Goal: Transaction & Acquisition: Subscribe to service/newsletter

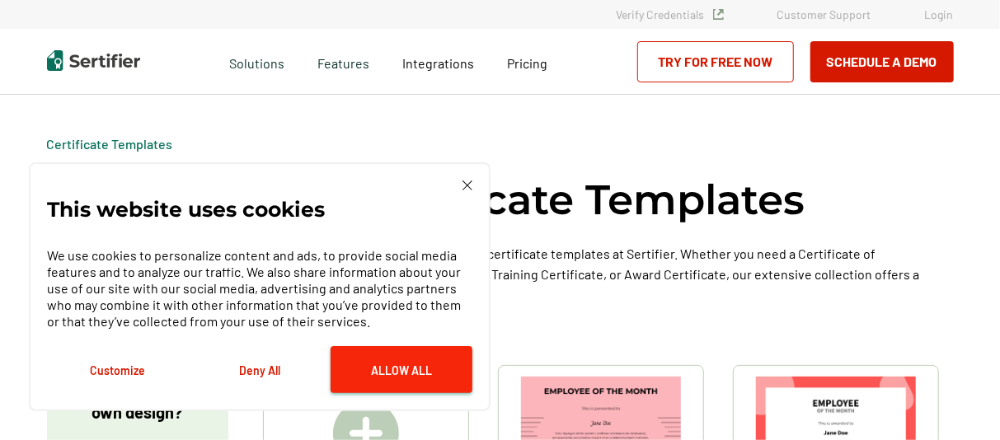
click at [396, 363] on button "Allow All" at bounding box center [401, 369] width 142 height 47
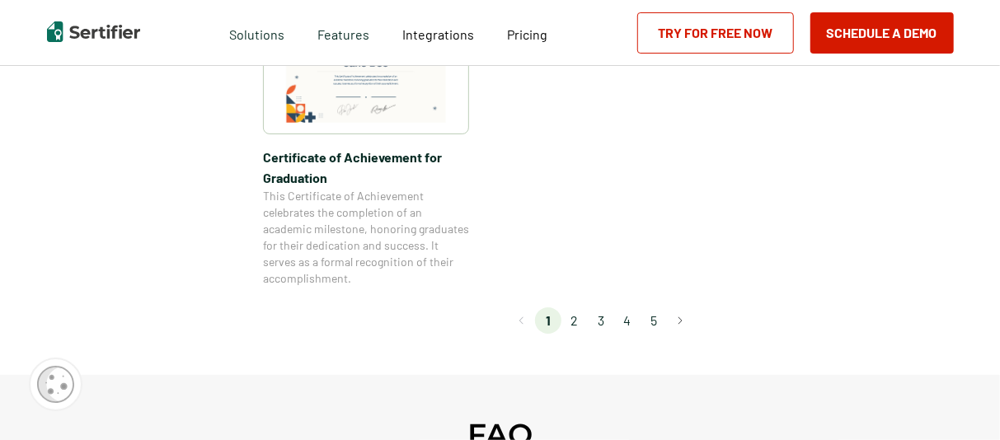
scroll to position [1576, 0]
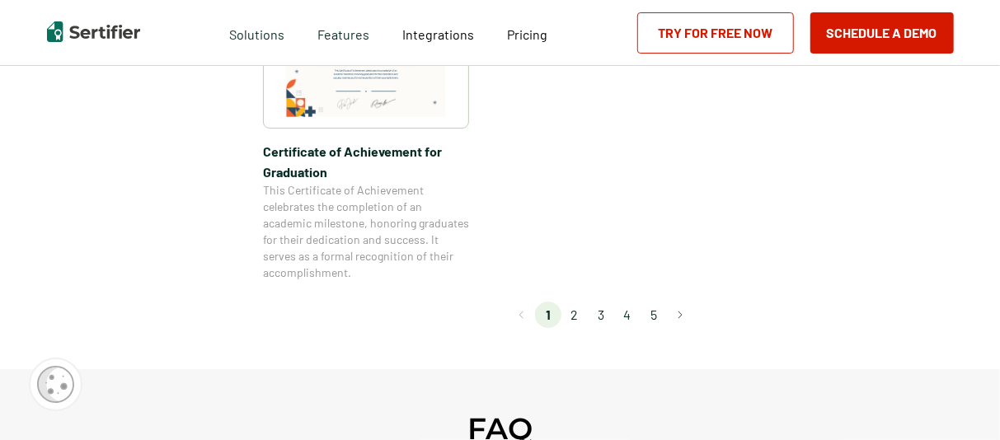
click at [572, 311] on li "2" at bounding box center [574, 315] width 26 height 26
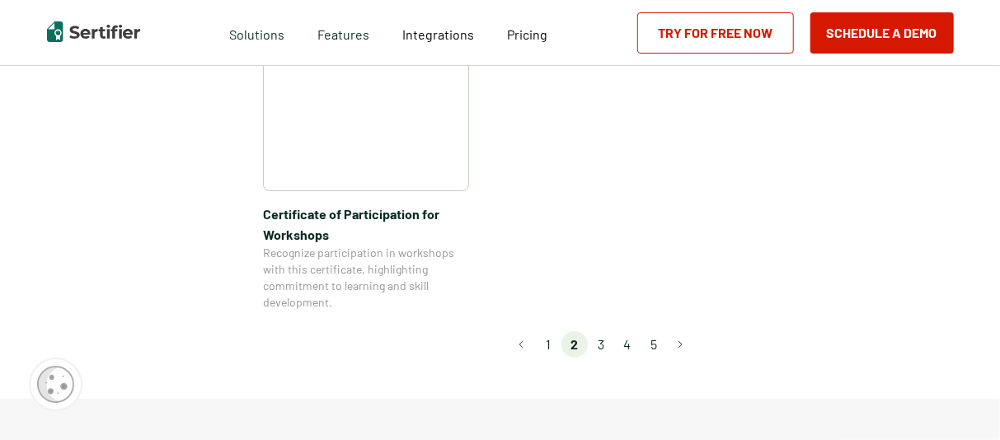
scroll to position [1579, 0]
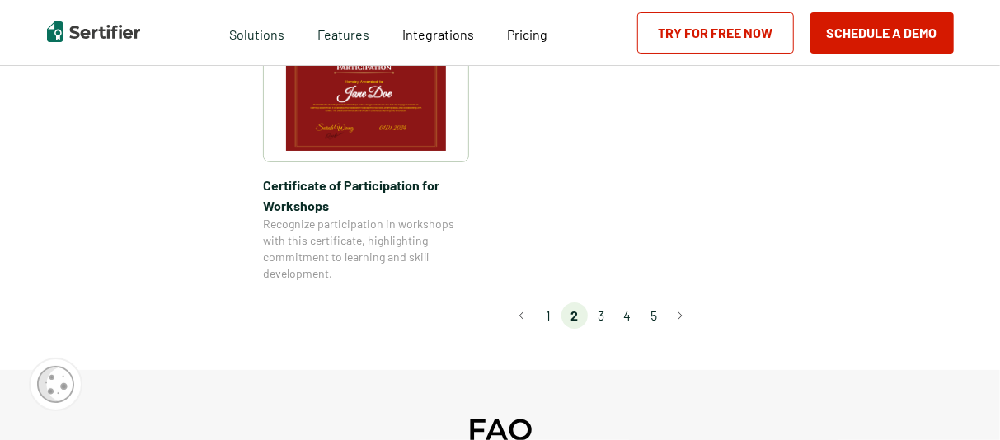
click at [599, 302] on li "3" at bounding box center [601, 315] width 26 height 26
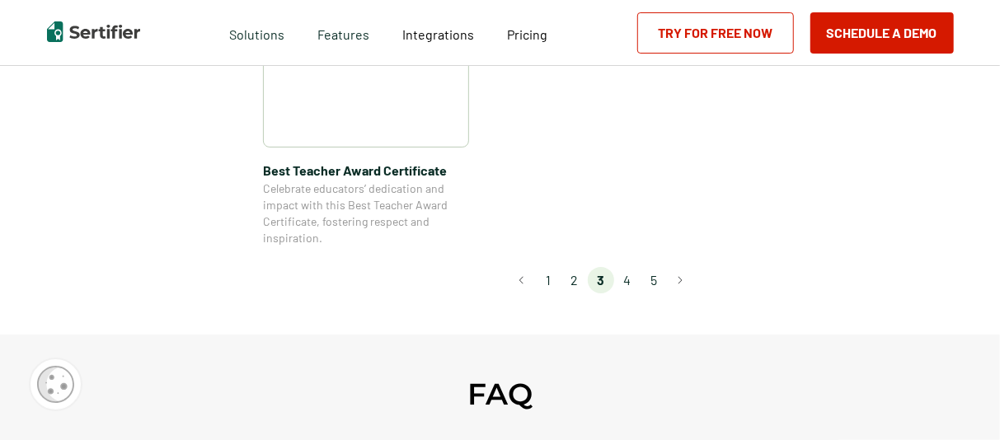
scroll to position [1414, 0]
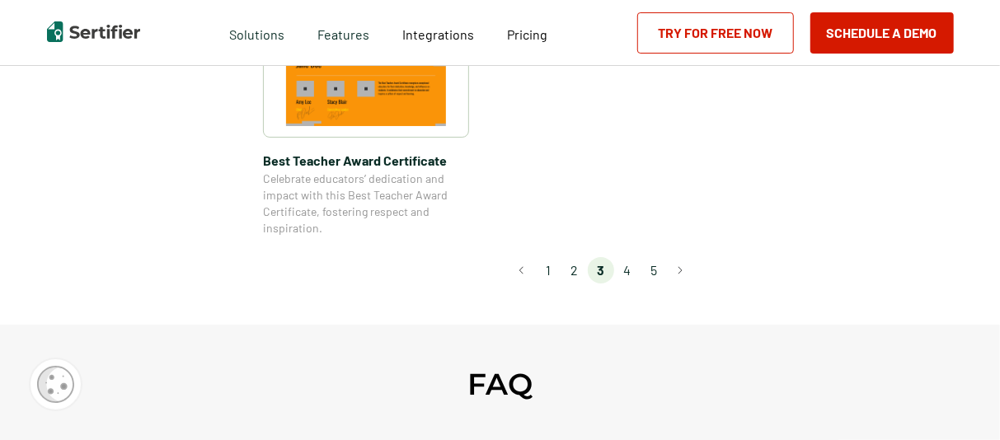
click at [628, 265] on li "4" at bounding box center [627, 270] width 26 height 26
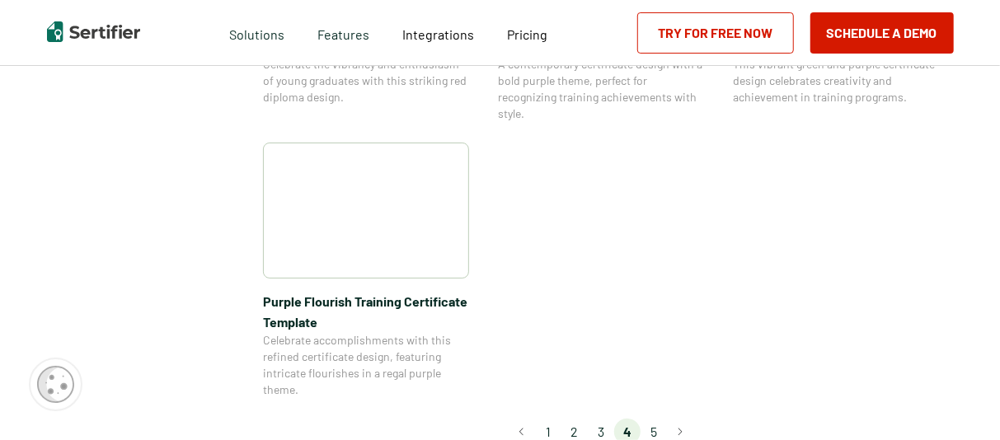
scroll to position [1330, 0]
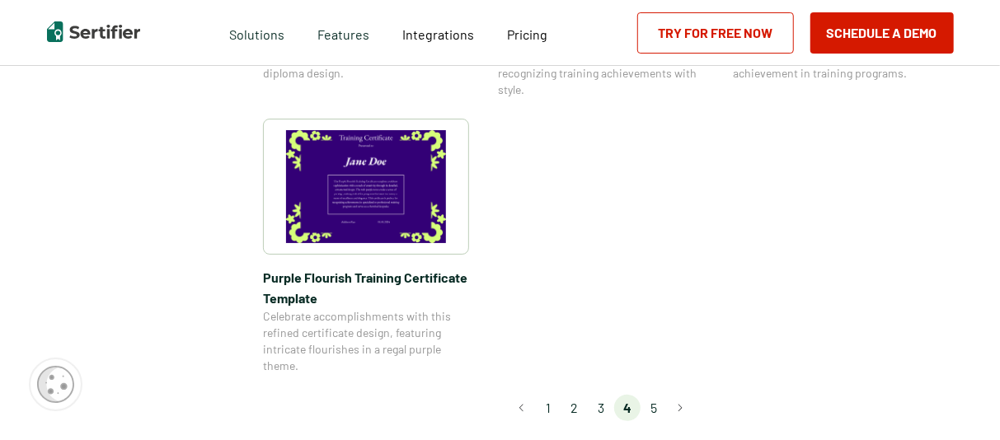
click at [654, 405] on li "5" at bounding box center [653, 408] width 26 height 26
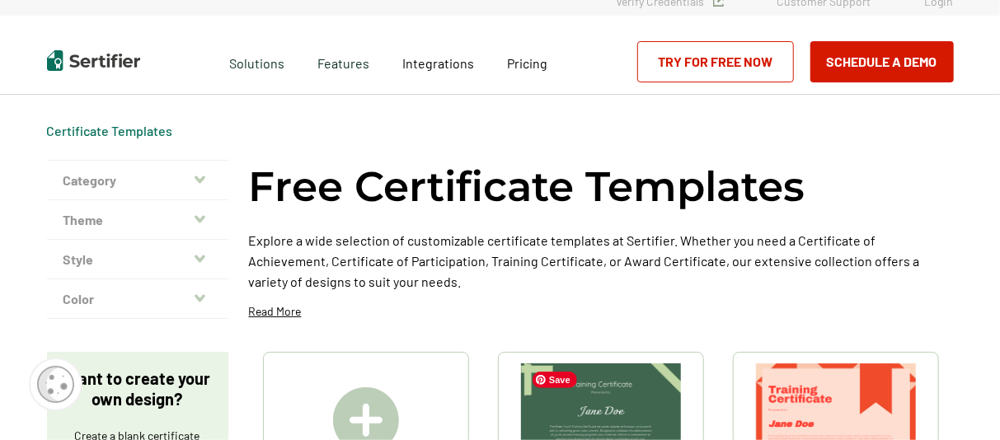
scroll to position [0, 0]
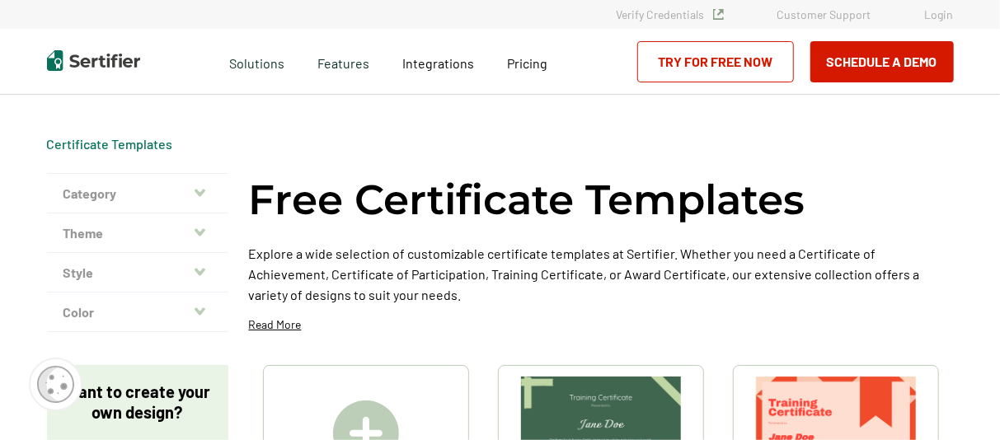
drag, startPoint x: 998, startPoint y: 45, endPoint x: 998, endPoint y: 65, distance: 20.6
click at [998, 65] on div "Request A Demo Let us present you the full experience of using Sertifier as you…" at bounding box center [500, 62] width 1000 height 66
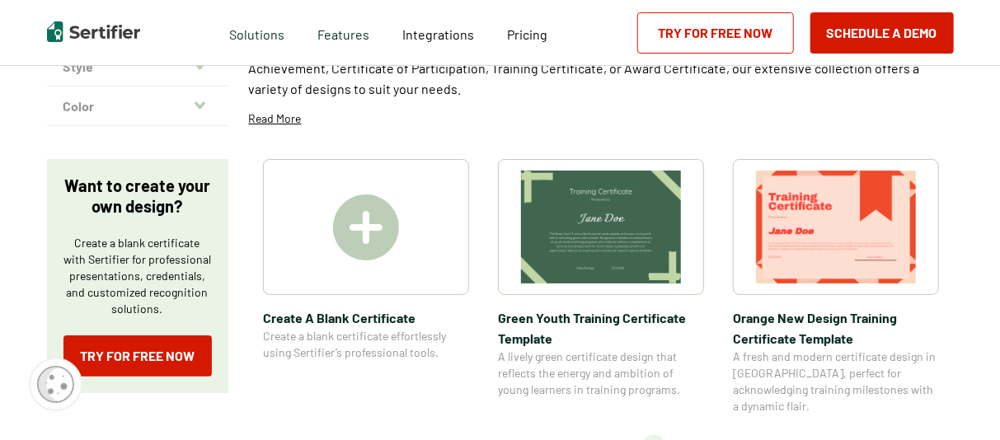
scroll to position [195, 0]
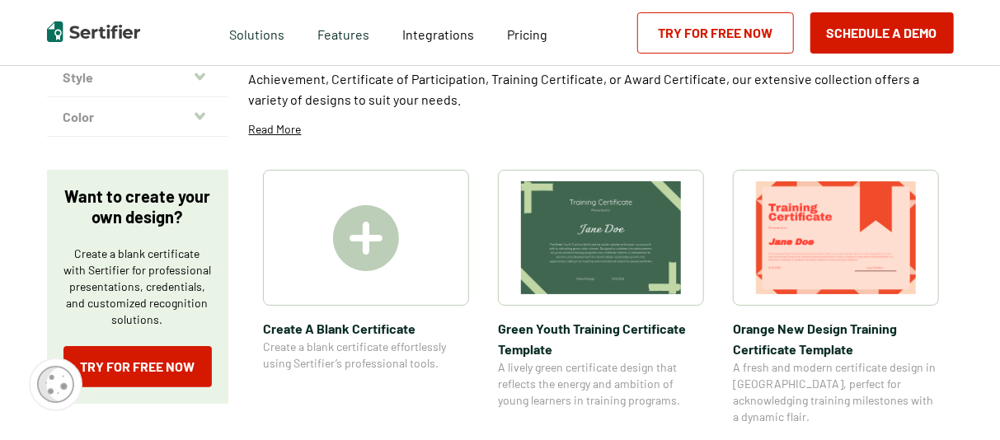
click at [359, 233] on img at bounding box center [366, 238] width 66 height 66
click at [148, 362] on link "Try for Free Now" at bounding box center [137, 366] width 148 height 41
